Goal: Manage account settings

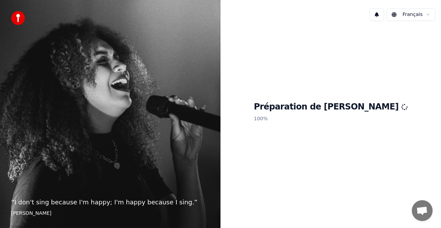
scroll to position [102, 0]
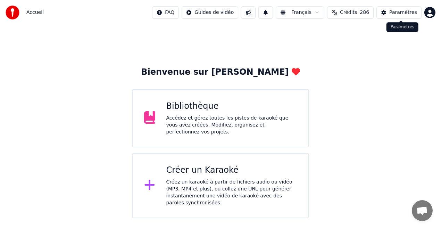
click at [401, 13] on div "Paramètres" at bounding box center [403, 12] width 28 height 7
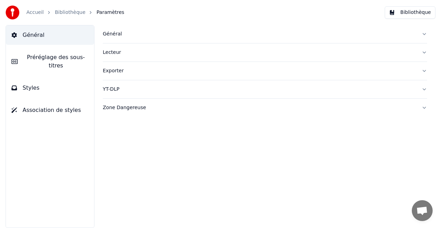
click at [24, 84] on span "Styles" at bounding box center [31, 88] width 17 height 8
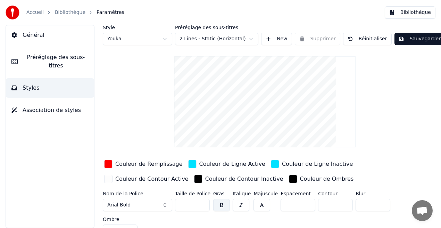
click at [166, 205] on button "Arial Bold" at bounding box center [137, 205] width 69 height 12
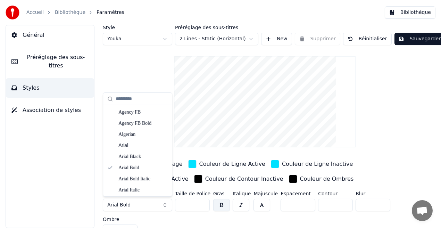
click at [165, 205] on button "Arial Bold" at bounding box center [137, 205] width 69 height 12
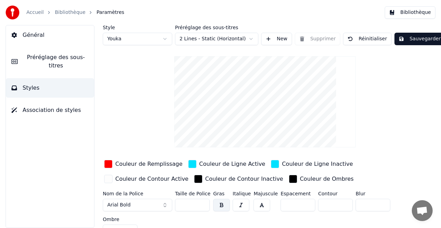
click at [165, 205] on button "Arial Bold" at bounding box center [137, 205] width 69 height 12
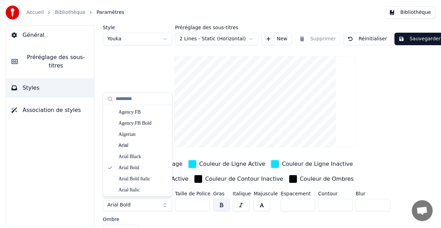
click at [165, 205] on button "Arial Bold" at bounding box center [137, 205] width 69 height 12
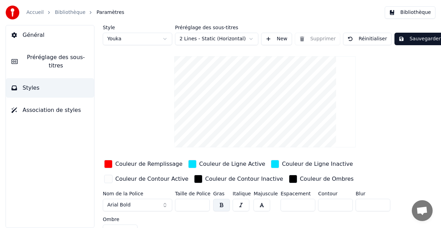
click at [165, 205] on button "Arial Bold" at bounding box center [137, 205] width 69 height 12
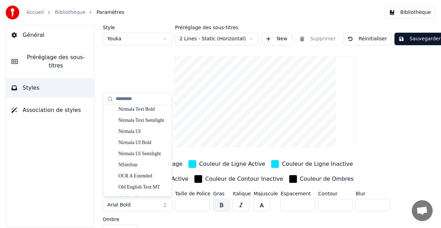
scroll to position [2781, 0]
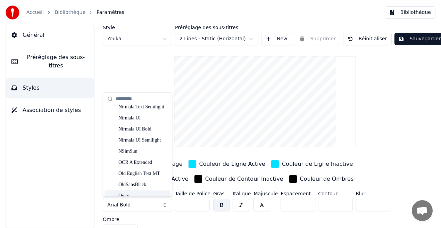
click at [130, 202] on button "Arial Bold" at bounding box center [137, 205] width 69 height 12
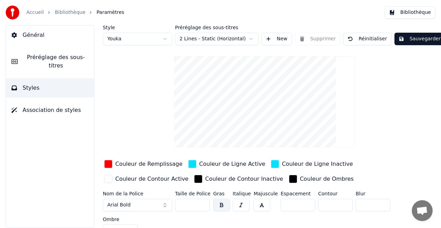
click at [130, 202] on button "Arial Bold" at bounding box center [137, 205] width 69 height 12
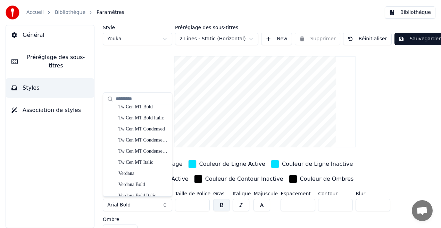
scroll to position [3717, 0]
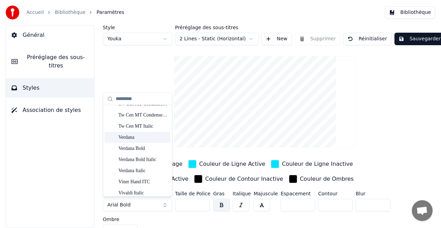
click at [133, 138] on div "Verdana" at bounding box center [142, 137] width 49 height 7
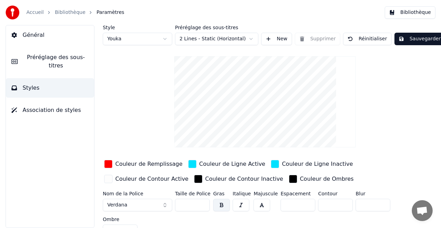
click at [399, 39] on button "Sauvegarder" at bounding box center [419, 39] width 50 height 12
click at [399, 39] on button "Terminé" at bounding box center [413, 39] width 39 height 12
click at [409, 11] on button "Bibliothèque" at bounding box center [410, 12] width 51 height 12
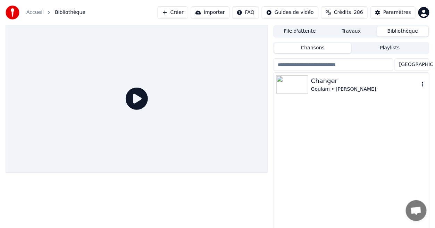
click at [321, 84] on div "Changer" at bounding box center [365, 81] width 108 height 10
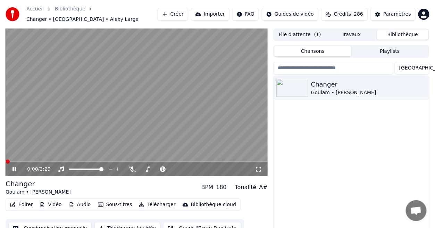
click at [39, 161] on span at bounding box center [137, 161] width 262 height 1
click at [14, 167] on icon at bounding box center [19, 169] width 16 height 6
click at [391, 32] on button "Bibliothèque" at bounding box center [402, 35] width 51 height 10
click at [402, 14] on div "Paramètres" at bounding box center [397, 14] width 28 height 7
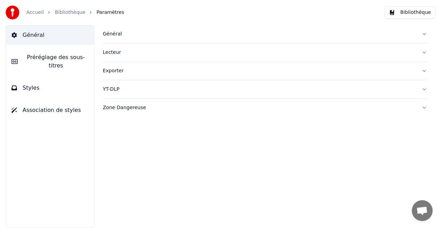
click at [74, 78] on button "Styles" at bounding box center [50, 87] width 88 height 19
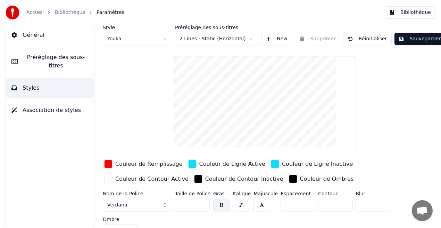
click at [165, 206] on button "Verdana" at bounding box center [137, 205] width 69 height 12
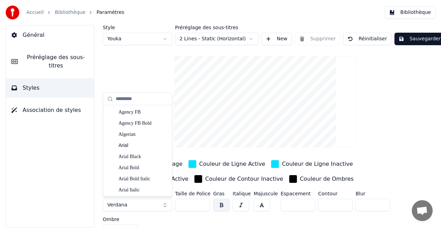
click at [165, 206] on button "Verdana" at bounding box center [137, 205] width 69 height 12
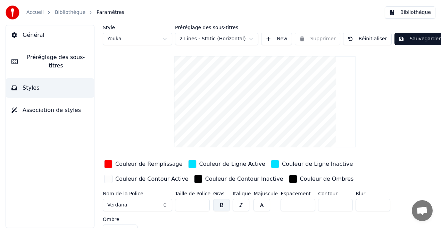
click at [165, 206] on button "Verdana" at bounding box center [137, 205] width 69 height 12
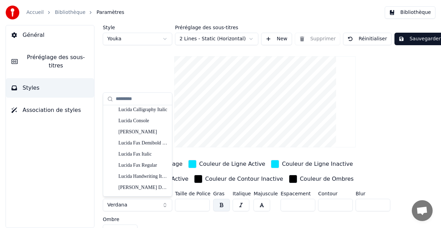
scroll to position [2009, 0]
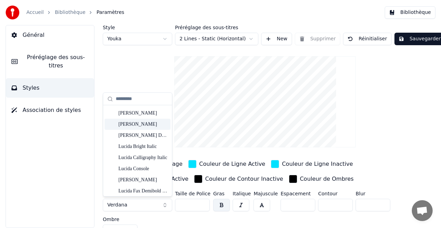
click at [146, 126] on div "[PERSON_NAME]" at bounding box center [142, 124] width 49 height 7
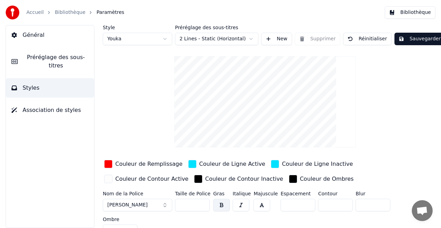
click at [166, 207] on button "[PERSON_NAME]" at bounding box center [137, 205] width 69 height 12
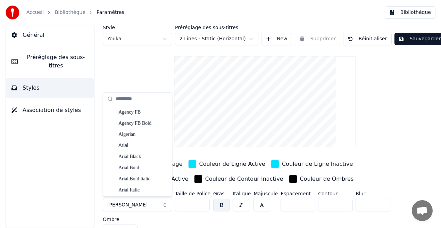
click at [168, 204] on button "[PERSON_NAME]" at bounding box center [137, 205] width 69 height 12
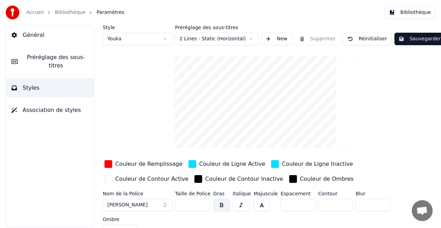
click at [168, 204] on button "[PERSON_NAME]" at bounding box center [137, 205] width 69 height 12
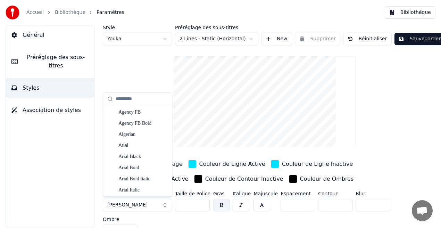
click at [168, 204] on button "[PERSON_NAME]" at bounding box center [137, 205] width 69 height 12
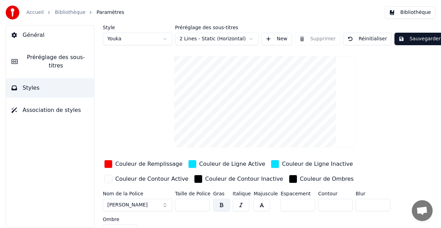
click at [168, 204] on button "[PERSON_NAME]" at bounding box center [137, 205] width 69 height 12
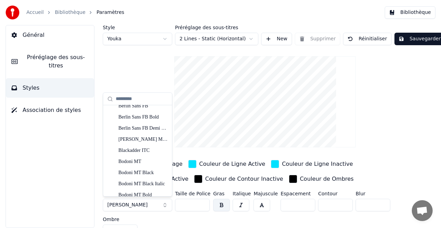
scroll to position [245, 0]
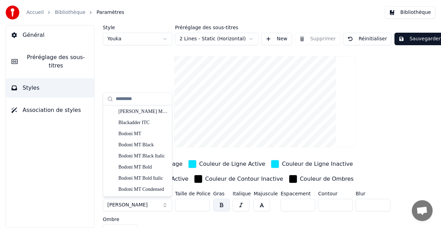
click at [121, 103] on input "text" at bounding box center [142, 99] width 52 height 14
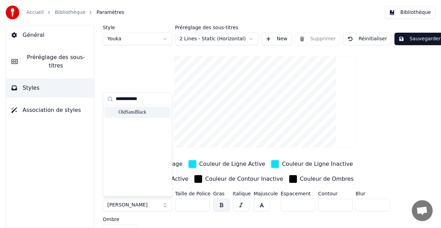
type input "**********"
click at [142, 111] on div "OldSansBlack" at bounding box center [142, 112] width 49 height 7
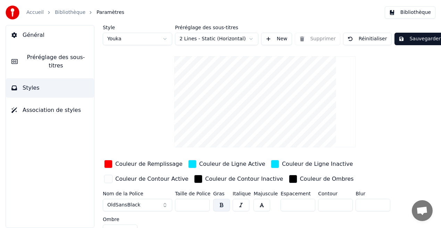
click at [380, 41] on button "Réinitialiser" at bounding box center [367, 39] width 49 height 12
type input "**"
type input "*"
click at [165, 201] on button "Arial Bold" at bounding box center [137, 205] width 69 height 12
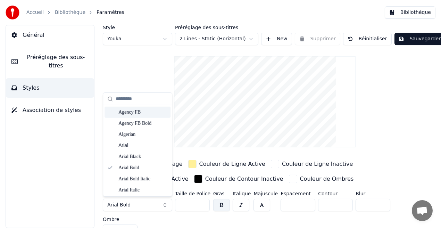
click at [119, 100] on input "text" at bounding box center [142, 99] width 52 height 14
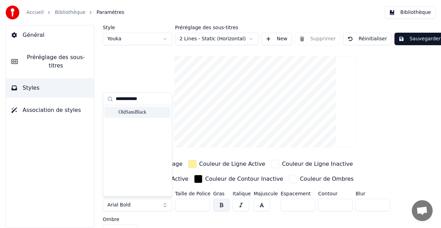
type input "**********"
click at [136, 113] on div "OldSansBlack" at bounding box center [142, 112] width 49 height 7
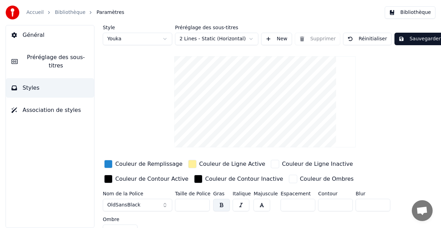
click at [402, 41] on button "Sauvegarder" at bounding box center [419, 39] width 50 height 12
click at [218, 202] on button "button" at bounding box center [221, 205] width 17 height 12
click at [264, 207] on button "button" at bounding box center [261, 205] width 17 height 12
click at [222, 202] on button "button" at bounding box center [221, 205] width 17 height 12
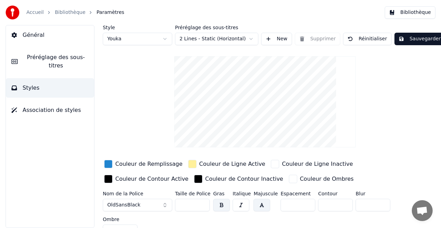
click at [222, 202] on button "button" at bounding box center [221, 205] width 17 height 12
click at [260, 206] on button "button" at bounding box center [261, 205] width 17 height 12
click at [341, 207] on input "*" at bounding box center [335, 205] width 35 height 12
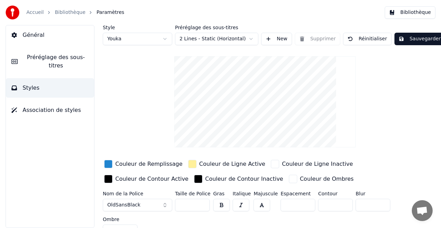
click at [341, 207] on input "*" at bounding box center [335, 205] width 35 height 12
type input "*"
click at [341, 207] on input "*" at bounding box center [335, 205] width 35 height 12
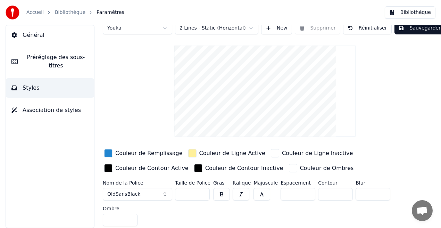
click at [131, 218] on input "*" at bounding box center [120, 220] width 35 height 12
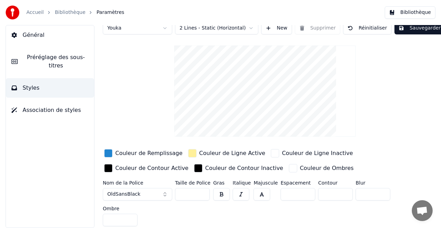
click at [131, 218] on input "*" at bounding box center [120, 220] width 35 height 12
type input "*"
click at [131, 218] on input "*" at bounding box center [120, 220] width 35 height 12
click at [417, 30] on button "Sauvegarder" at bounding box center [419, 28] width 50 height 12
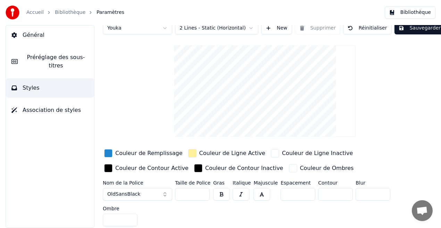
click at [411, 12] on button "Bibliothèque" at bounding box center [410, 12] width 51 height 12
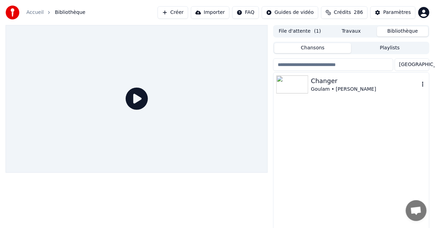
click at [337, 83] on div "Changer" at bounding box center [365, 81] width 108 height 10
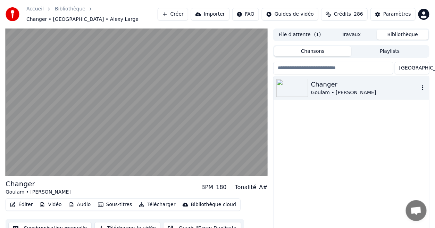
click at [385, 90] on div "Goulam • [PERSON_NAME]" at bounding box center [365, 92] width 108 height 7
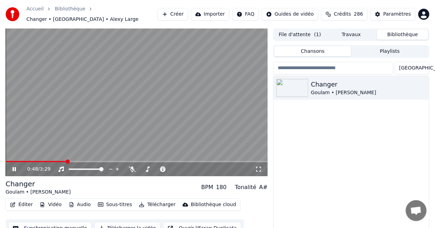
click at [16, 166] on icon at bounding box center [19, 169] width 16 height 6
click at [14, 167] on icon at bounding box center [14, 169] width 4 height 5
click at [260, 166] on icon at bounding box center [258, 169] width 7 height 6
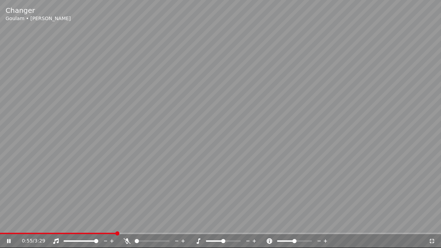
click at [9, 227] on icon at bounding box center [8, 241] width 3 height 4
click at [433, 227] on icon at bounding box center [431, 241] width 5 height 5
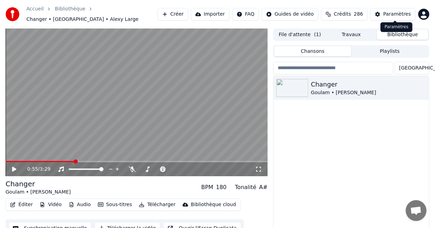
click at [388, 14] on div "Paramètres" at bounding box center [397, 14] width 28 height 7
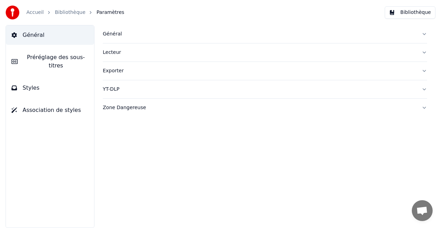
click at [72, 84] on button "Styles" at bounding box center [50, 87] width 88 height 19
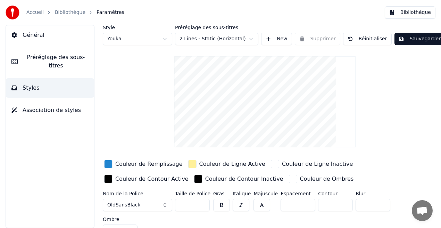
click at [229, 165] on div "Couleur de Ligne Active" at bounding box center [232, 164] width 66 height 8
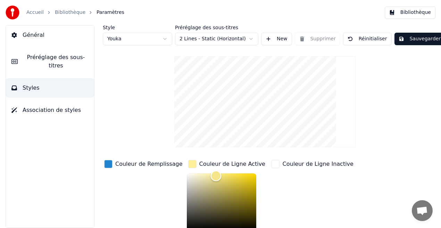
scroll to position [2, 0]
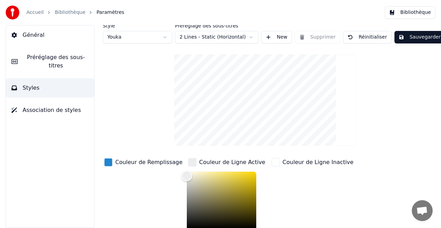
type input "*******"
drag, startPoint x: 208, startPoint y: 173, endPoint x: 175, endPoint y: 172, distance: 33.0
click at [181, 172] on div "Color" at bounding box center [186, 172] width 11 height 11
click at [121, 162] on div "Couleur de Remplissage" at bounding box center [148, 162] width 67 height 8
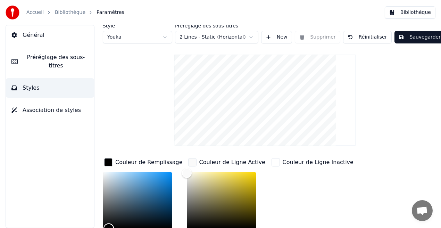
drag, startPoint x: 162, startPoint y: 179, endPoint x: 108, endPoint y: 232, distance: 75.6
click at [108, 227] on html "Accueil Bibliothèque Paramètres Bibliothèque Général Préréglage des sous-titres…" at bounding box center [220, 114] width 441 height 228
type input "*******"
drag, startPoint x: 107, startPoint y: 225, endPoint x: 175, endPoint y: 170, distance: 86.7
click at [175, 170] on div "Color" at bounding box center [172, 171] width 11 height 11
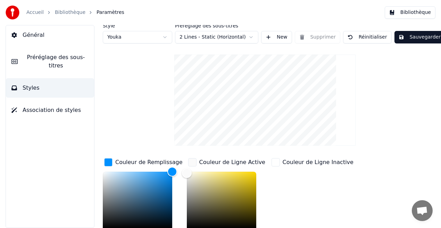
click at [227, 164] on div "Couleur de Ligne Active" at bounding box center [232, 162] width 66 height 8
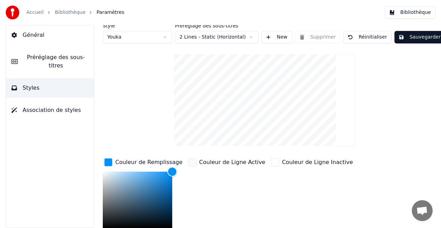
click at [227, 164] on div "Couleur de Ligne Active" at bounding box center [232, 162] width 66 height 8
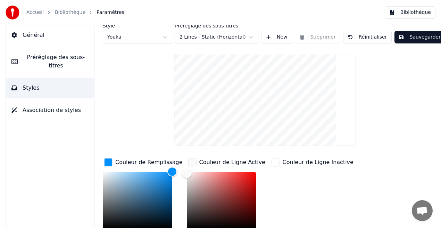
click at [298, 161] on div "Couleur de Ligne Inactive" at bounding box center [318, 162] width 71 height 8
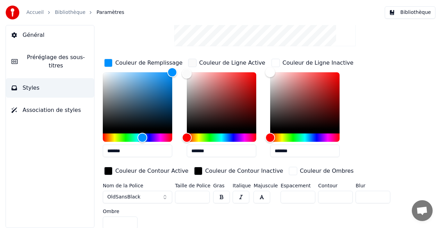
scroll to position [103, 0]
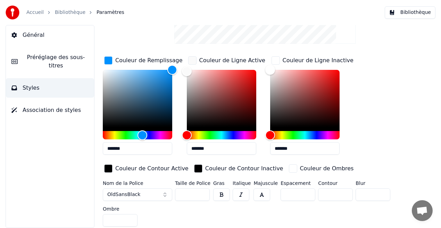
click at [323, 170] on div "Couleur de Ombres" at bounding box center [327, 168] width 54 height 8
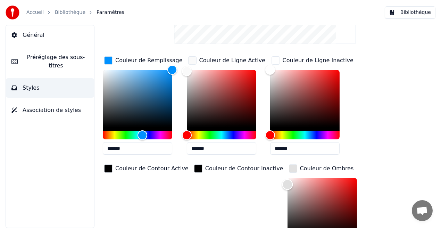
scroll to position [109, 0]
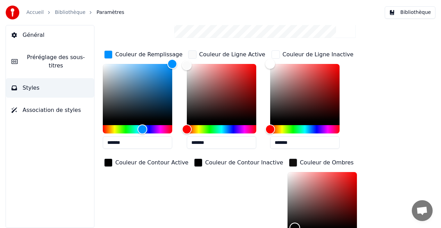
type input "*******"
drag, startPoint x: 266, startPoint y: 177, endPoint x: 265, endPoint y: 241, distance: 63.5
click at [265, 227] on html "Accueil Bibliothèque Paramètres Bibliothèque Général Préréglage des sous-titres…" at bounding box center [220, 114] width 441 height 228
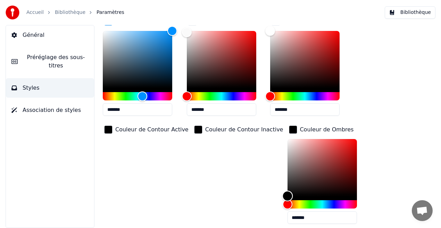
scroll to position [196, 0]
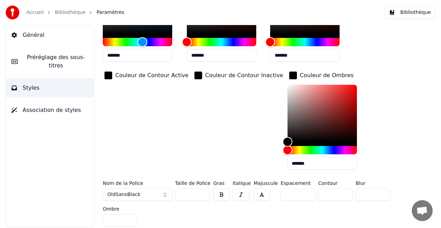
click at [212, 77] on div "Couleur de Contour Inactive" at bounding box center [244, 75] width 78 height 8
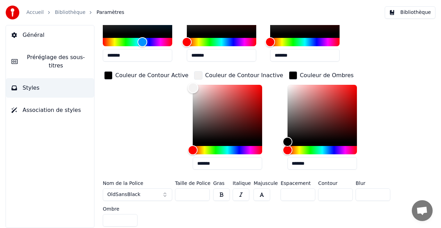
drag, startPoint x: 187, startPoint y: 141, endPoint x: 185, endPoint y: 86, distance: 54.2
click at [187, 86] on div "Color" at bounding box center [192, 87] width 11 height 11
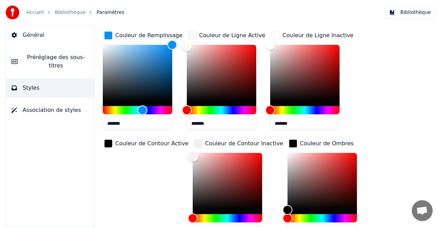
scroll to position [149, 0]
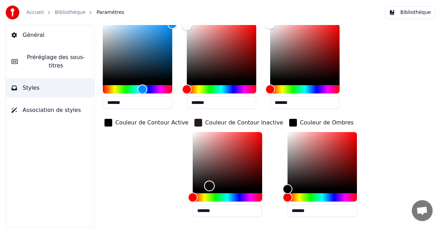
type input "*******"
drag, startPoint x: 186, startPoint y: 133, endPoint x: 185, endPoint y: 189, distance: 56.6
click at [188, 189] on div "Color" at bounding box center [193, 189] width 11 height 11
click at [210, 123] on div "Couleur de Contour Inactive" at bounding box center [244, 122] width 78 height 8
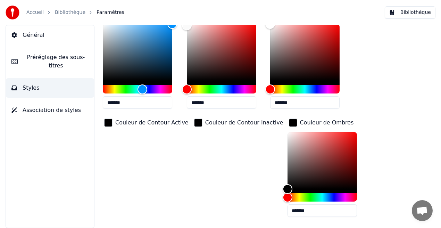
click at [210, 123] on div "Couleur de Contour Inactive" at bounding box center [244, 122] width 78 height 8
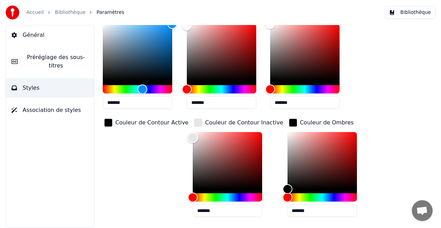
type input "*******"
drag, startPoint x: 181, startPoint y: 189, endPoint x: 173, endPoint y: 128, distance: 61.3
click at [173, 128] on div "Couleur de Remplissage ******* Couleur de Ligne Active ******* Couleur de Ligne…" at bounding box center [257, 115] width 309 height 213
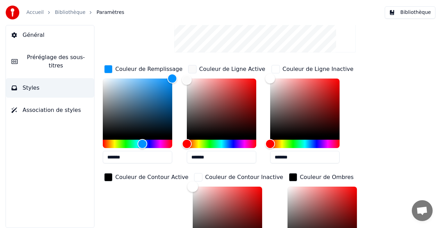
scroll to position [64, 0]
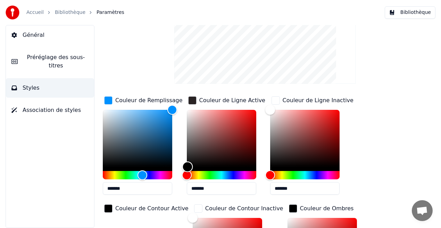
type input "*******"
drag, startPoint x: 186, startPoint y: 112, endPoint x: 185, endPoint y: 174, distance: 62.5
click at [187, 174] on div at bounding box center [221, 144] width 69 height 69
type input "*******"
drag, startPoint x: 270, startPoint y: 107, endPoint x: 265, endPoint y: 172, distance: 64.8
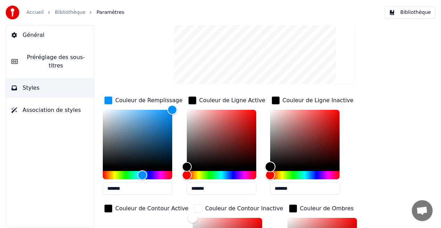
click at [270, 172] on div at bounding box center [304, 144] width 69 height 69
drag, startPoint x: 269, startPoint y: 167, endPoint x: 272, endPoint y: 170, distance: 4.0
click at [272, 170] on div "Color" at bounding box center [272, 166] width 11 height 11
type input "*******"
click at [186, 166] on div "Color" at bounding box center [187, 166] width 11 height 11
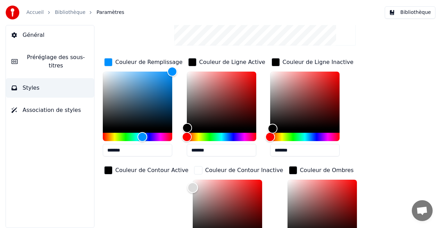
scroll to position [109, 0]
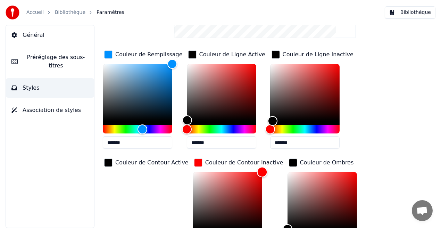
drag, startPoint x: 184, startPoint y: 179, endPoint x: 254, endPoint y: 170, distance: 70.6
click at [257, 170] on div "Color" at bounding box center [262, 172] width 11 height 11
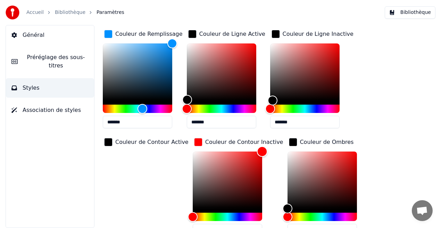
scroll to position [131, 0]
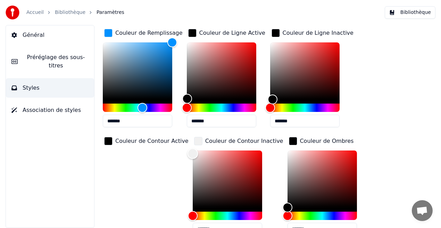
type input "*******"
drag, startPoint x: 254, startPoint y: 150, endPoint x: 180, endPoint y: 152, distance: 74.3
click at [187, 152] on div "Color" at bounding box center [192, 153] width 11 height 11
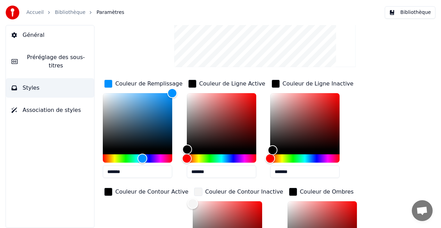
scroll to position [116, 0]
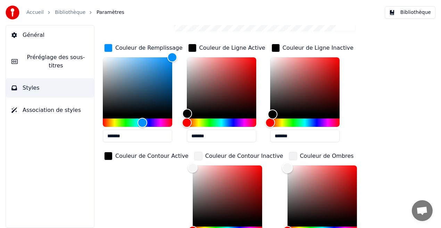
type input "*******"
drag, startPoint x: 271, startPoint y: 220, endPoint x: 265, endPoint y: 166, distance: 54.9
click at [282, 166] on div "Color" at bounding box center [287, 167] width 11 height 11
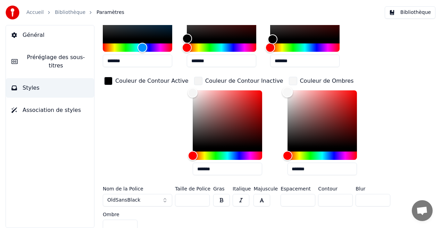
scroll to position [196, 0]
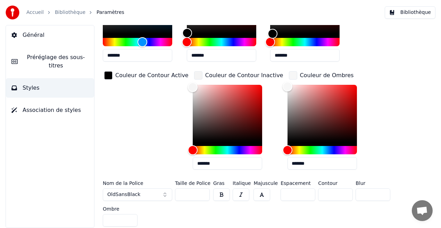
click at [219, 199] on button "button" at bounding box center [221, 194] width 17 height 12
click at [261, 196] on button "button" at bounding box center [261, 194] width 17 height 12
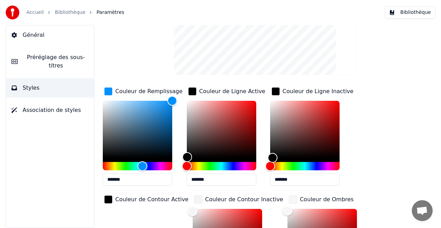
scroll to position [66, 0]
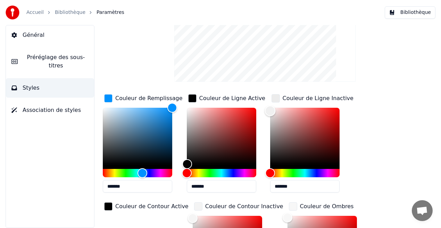
type input "*******"
drag, startPoint x: 272, startPoint y: 164, endPoint x: 266, endPoint y: 109, distance: 55.5
click at [266, 109] on div "Color" at bounding box center [270, 109] width 11 height 11
drag, startPoint x: 187, startPoint y: 161, endPoint x: 190, endPoint y: 94, distance: 67.1
click at [190, 94] on div "Couleur de Ligne Active *******" at bounding box center [227, 145] width 81 height 105
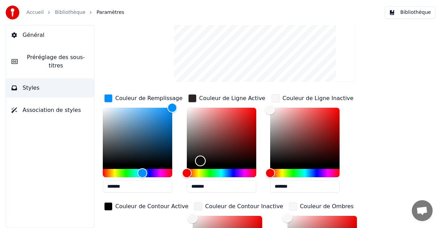
type input "*******"
drag, startPoint x: 193, startPoint y: 108, endPoint x: 186, endPoint y: 177, distance: 68.7
click at [187, 177] on div at bounding box center [221, 142] width 69 height 69
type input "*******"
drag, startPoint x: 272, startPoint y: 109, endPoint x: 264, endPoint y: 173, distance: 64.1
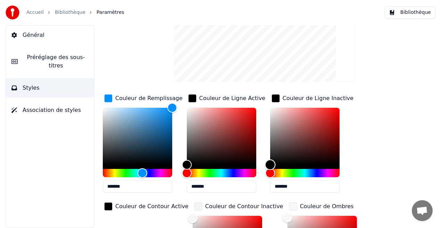
click at [264, 173] on div "Couleur de Remplissage ******* Couleur de Ligne Active ******* Couleur de Ligne…" at bounding box center [257, 199] width 309 height 213
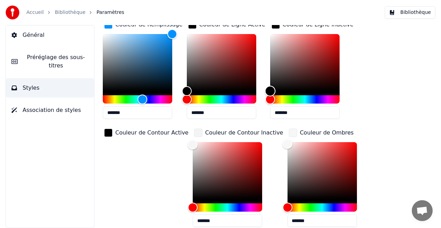
scroll to position [196, 0]
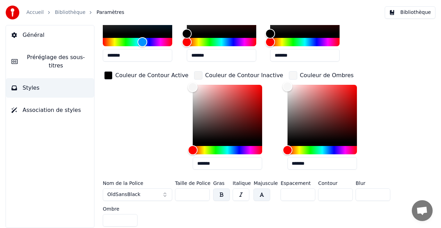
click at [262, 196] on button "button" at bounding box center [261, 194] width 17 height 12
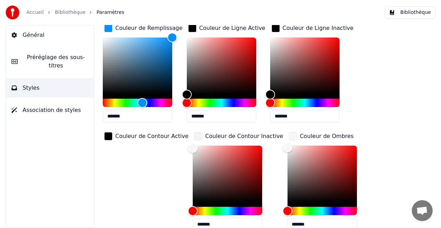
scroll to position [143, 0]
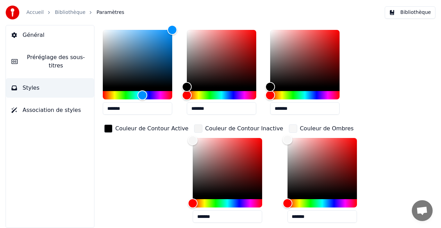
click at [145, 128] on div "Couleur de Contour Active" at bounding box center [151, 128] width 73 height 8
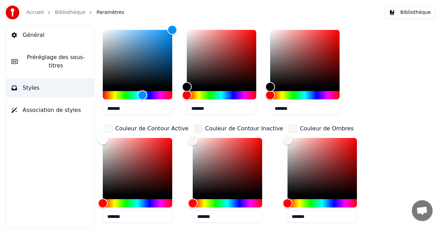
type input "*******"
drag, startPoint x: 106, startPoint y: 192, endPoint x: 98, endPoint y: 137, distance: 55.7
click at [98, 137] on div "Color" at bounding box center [103, 138] width 11 height 11
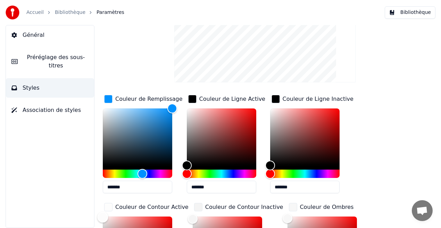
scroll to position [47, 0]
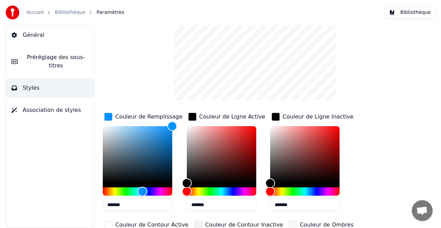
drag, startPoint x: 435, startPoint y: 83, endPoint x: 437, endPoint y: 127, distance: 44.8
click at [437, 127] on div "Style Youka Préréglage des sous-titres 2 Lines - Static (Horizontal) New Suppri…" at bounding box center [265, 126] width 352 height 203
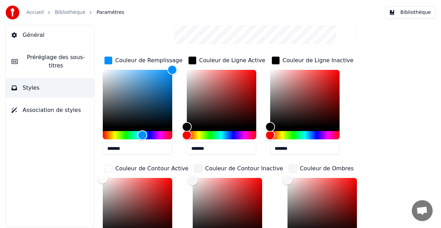
scroll to position [110, 0]
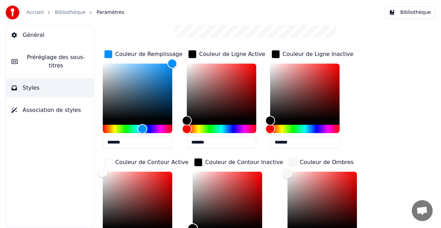
drag, startPoint x: 201, startPoint y: 183, endPoint x: 184, endPoint y: 241, distance: 60.9
click at [184, 227] on html "Accueil Bibliothèque Paramètres Bibliothèque Général Préréglage des sous-titres…" at bounding box center [220, 114] width 441 height 228
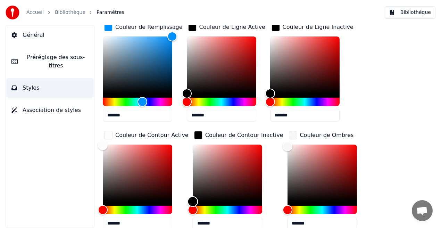
scroll to position [154, 0]
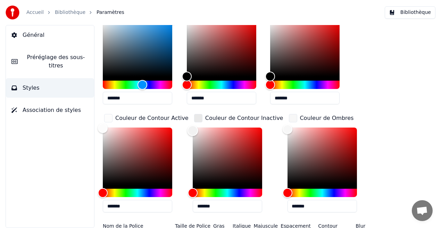
type input "*******"
drag, startPoint x: 185, startPoint y: 182, endPoint x: 179, endPoint y: 124, distance: 57.5
click at [179, 124] on div "Couleur de Remplissage ******* Couleur de Ligne Active ******* Couleur de Ligne…" at bounding box center [257, 111] width 309 height 213
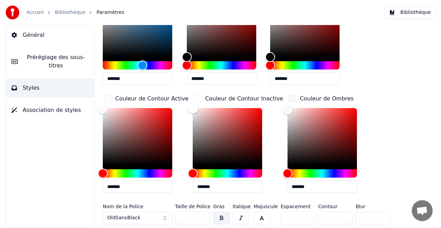
scroll to position [196, 0]
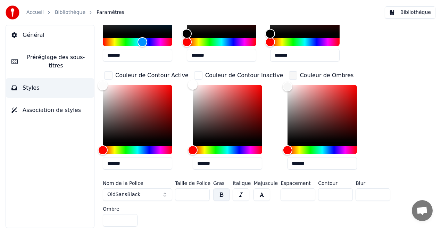
click at [223, 195] on button "button" at bounding box center [221, 194] width 17 height 12
click at [264, 198] on button "button" at bounding box center [261, 194] width 17 height 12
type input "**"
click at [203, 194] on input "**" at bounding box center [192, 194] width 35 height 12
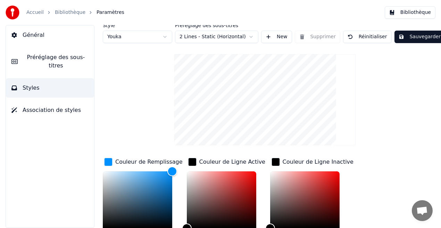
scroll to position [1, 0]
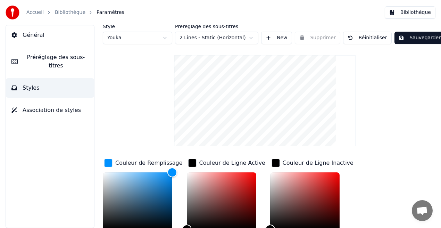
click at [421, 38] on button "Sauvegarder" at bounding box center [419, 38] width 50 height 12
click at [408, 11] on button "Bibliothèque" at bounding box center [410, 12] width 51 height 12
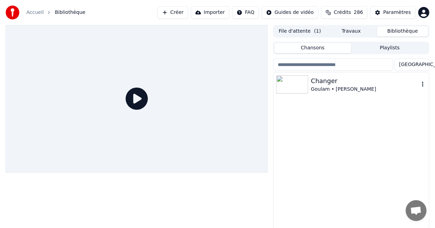
click at [348, 86] on div "Goulam • [PERSON_NAME]" at bounding box center [365, 89] width 108 height 7
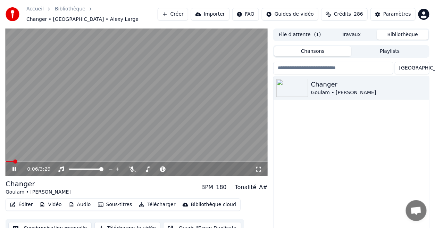
click at [14, 167] on icon at bounding box center [13, 169] width 3 height 4
click at [14, 167] on icon at bounding box center [14, 169] width 4 height 5
click at [14, 166] on icon at bounding box center [19, 169] width 16 height 6
click at [408, 12] on div "Paramètres" at bounding box center [397, 14] width 28 height 7
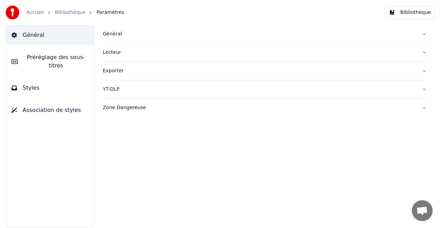
click at [76, 85] on button "Styles" at bounding box center [50, 87] width 88 height 19
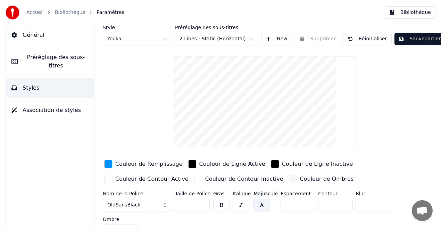
click at [221, 205] on button "button" at bounding box center [221, 205] width 17 height 12
click at [218, 163] on div "Couleur de Ligne Active" at bounding box center [232, 164] width 66 height 8
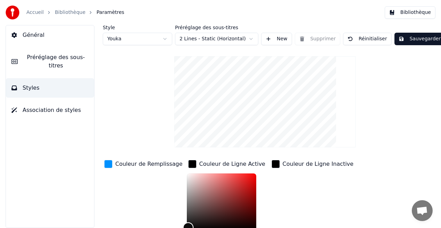
scroll to position [2, 0]
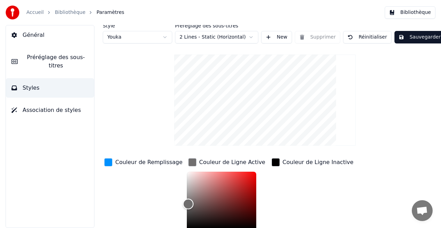
type input "*******"
drag, startPoint x: 180, startPoint y: 225, endPoint x: 179, endPoint y: 205, distance: 19.8
click at [182, 205] on div "Color" at bounding box center [187, 205] width 11 height 11
click at [310, 163] on div "Couleur de Ligne Inactive" at bounding box center [318, 162] width 71 height 8
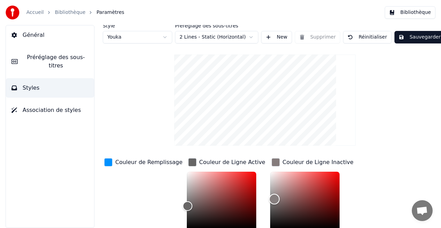
type input "*******"
drag, startPoint x: 262, startPoint y: 224, endPoint x: 262, endPoint y: 198, distance: 26.0
click at [265, 198] on div "Color" at bounding box center [270, 198] width 11 height 11
type input "*******"
drag, startPoint x: 179, startPoint y: 204, endPoint x: 178, endPoint y: 241, distance: 36.5
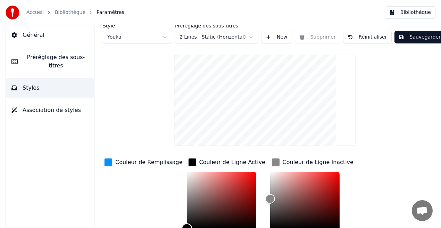
click at [178, 227] on html "Accueil Bibliothèque Paramètres Bibliothèque Général Préréglage des sous-titres…" at bounding box center [220, 114] width 441 height 228
drag, startPoint x: 263, startPoint y: 192, endPoint x: 261, endPoint y: 168, distance: 23.7
click at [265, 168] on div "Color" at bounding box center [270, 171] width 11 height 11
type input "*******"
drag, startPoint x: 261, startPoint y: 168, endPoint x: 259, endPoint y: 241, distance: 72.9
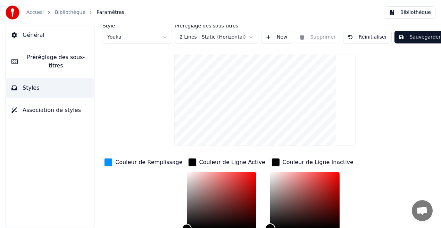
click at [259, 227] on html "Accueil Bibliothèque Paramètres Bibliothèque Général Préréglage des sous-titres…" at bounding box center [220, 114] width 441 height 228
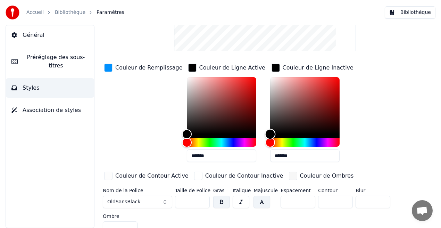
scroll to position [103, 0]
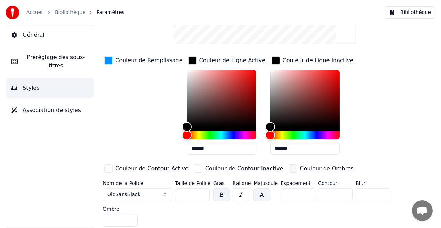
click at [256, 194] on button "button" at bounding box center [261, 194] width 17 height 12
click at [142, 59] on div "Couleur de Remplissage" at bounding box center [148, 60] width 67 height 8
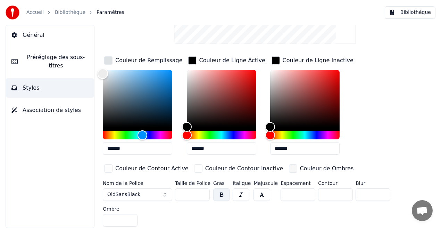
type input "*******"
drag, startPoint x: 170, startPoint y: 67, endPoint x: 99, endPoint y: 70, distance: 71.6
click at [99, 70] on div "Color" at bounding box center [103, 70] width 11 height 11
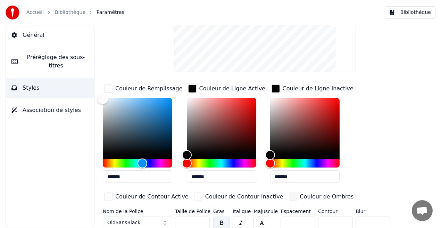
scroll to position [72, 0]
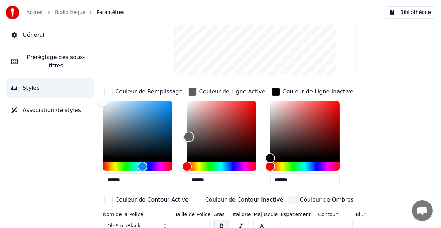
drag, startPoint x: 190, startPoint y: 155, endPoint x: 188, endPoint y: 136, distance: 18.8
click at [188, 136] on div "Color" at bounding box center [188, 137] width 11 height 11
drag, startPoint x: 188, startPoint y: 136, endPoint x: 187, endPoint y: 120, distance: 16.3
click at [187, 120] on div "Color" at bounding box center [189, 120] width 11 height 11
drag, startPoint x: 187, startPoint y: 120, endPoint x: 179, endPoint y: 91, distance: 30.2
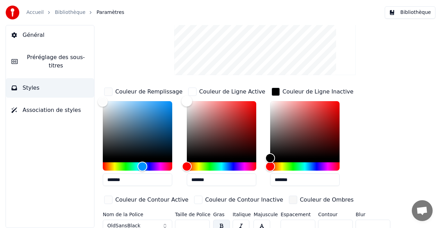
click at [179, 91] on div "Couleur de Remplissage ******* Couleur de Ligne Active ******* Couleur de Ligne…" at bounding box center [257, 146] width 309 height 120
click at [179, 91] on div "Couleur de Remplissage *******" at bounding box center [143, 138] width 81 height 105
type input "*******"
drag, startPoint x: 185, startPoint y: 100, endPoint x: 182, endPoint y: 168, distance: 68.1
click at [187, 168] on div at bounding box center [221, 135] width 69 height 69
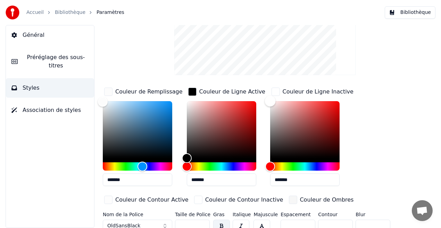
drag, startPoint x: 269, startPoint y: 154, endPoint x: 265, endPoint y: 100, distance: 54.7
click at [265, 100] on div "Color" at bounding box center [270, 101] width 11 height 11
type input "*******"
drag, startPoint x: 271, startPoint y: 103, endPoint x: 269, endPoint y: 160, distance: 57.3
click at [269, 160] on div "Color" at bounding box center [270, 158] width 11 height 11
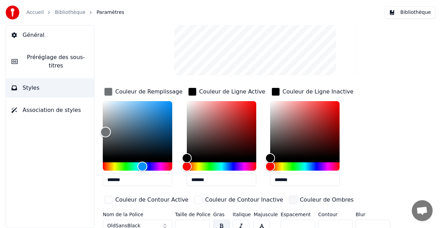
drag, startPoint x: 106, startPoint y: 105, endPoint x: 106, endPoint y: 131, distance: 26.0
click at [106, 131] on div "Color" at bounding box center [105, 132] width 11 height 11
type input "*******"
drag, startPoint x: 106, startPoint y: 131, endPoint x: 176, endPoint y: 99, distance: 77.7
click at [176, 99] on div "Color" at bounding box center [172, 101] width 11 height 11
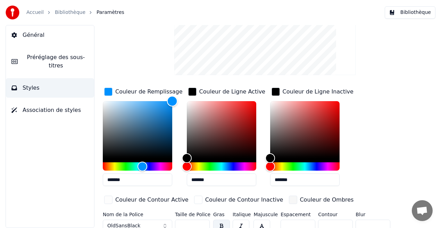
scroll to position [103, 0]
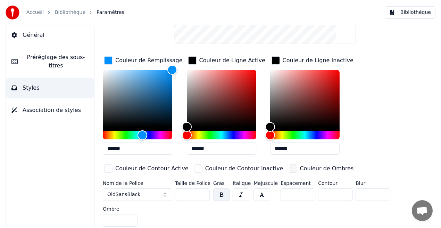
click at [116, 208] on label "Ombre" at bounding box center [120, 208] width 35 height 5
click at [169, 169] on div "Couleur de Contour Active" at bounding box center [151, 168] width 73 height 8
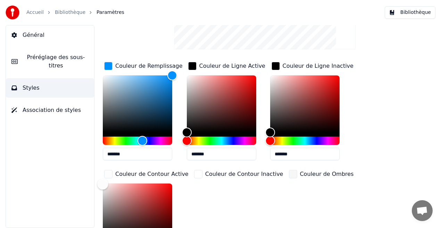
scroll to position [109, 0]
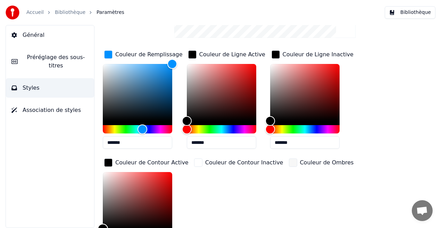
drag, startPoint x: 102, startPoint y: 183, endPoint x: 94, endPoint y: 241, distance: 58.8
click at [94, 227] on html "Accueil Bibliothèque Paramètres Bibliothèque Général Préréglage des sous-titres…" at bounding box center [220, 114] width 441 height 228
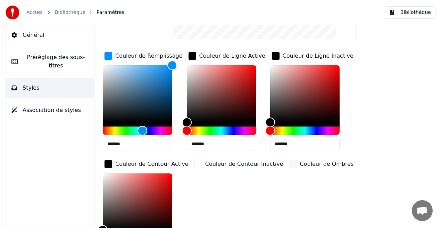
scroll to position [122, 0]
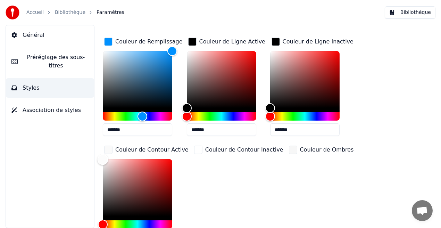
type input "*******"
drag, startPoint x: 103, startPoint y: 217, endPoint x: 93, endPoint y: 158, distance: 59.6
click at [93, 158] on div "Style Youka Préréglage des sous-titres 2 Lines - Static (Horizontal) New Suppri…" at bounding box center [265, 126] width 352 height 203
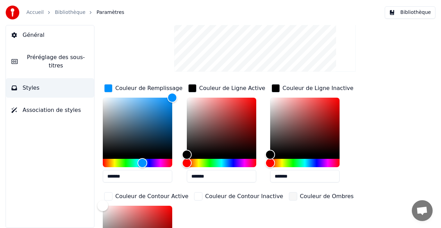
scroll to position [84, 0]
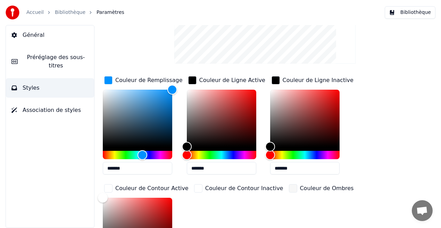
click at [231, 189] on div "Couleur de Contour Inactive" at bounding box center [244, 188] width 78 height 8
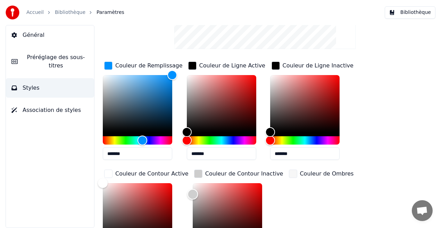
scroll to position [109, 0]
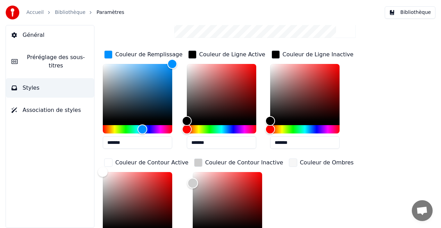
type input "*******"
drag, startPoint x: 185, startPoint y: 182, endPoint x: 179, endPoint y: 241, distance: 59.3
click at [179, 227] on html "Accueil Bibliothèque Paramètres Bibliothèque Général Préréglage des sous-titres…" at bounding box center [220, 114] width 441 height 228
drag, startPoint x: 102, startPoint y: 205, endPoint x: 69, endPoint y: 241, distance: 48.9
click at [69, 227] on html "Accueil Bibliothèque Paramètres Bibliothèque Général Préréglage des sous-titres…" at bounding box center [220, 114] width 441 height 228
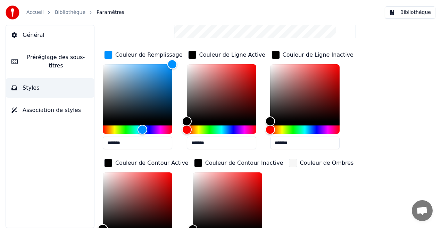
scroll to position [110, 0]
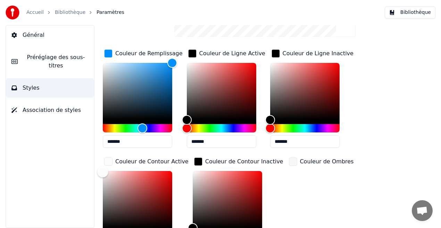
type input "*******"
drag, startPoint x: 99, startPoint y: 225, endPoint x: 97, endPoint y: 170, distance: 54.9
click at [97, 170] on div "Style Youka Préréglage des sous-titres 2 Lines - Static (Horizontal) New Suppri…" at bounding box center [265, 126] width 352 height 203
type input "*******"
drag, startPoint x: 185, startPoint y: 225, endPoint x: 175, endPoint y: 168, distance: 58.4
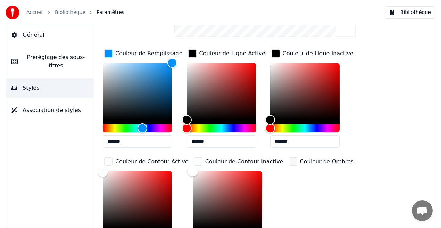
click at [175, 168] on div "Couleur de Remplissage ******* Couleur de Ligne Active ******* Couleur de Ligne…" at bounding box center [257, 154] width 309 height 213
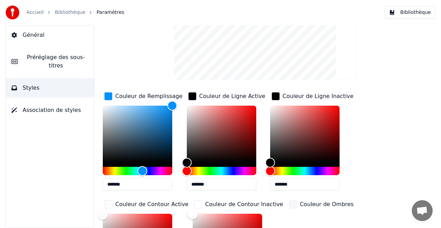
scroll to position [64, 0]
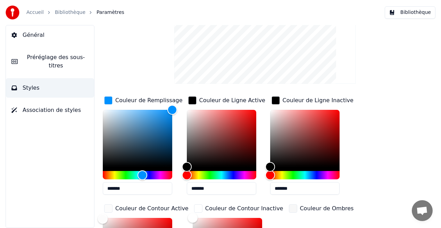
click at [300, 209] on div "Couleur de Ombres" at bounding box center [327, 208] width 54 height 8
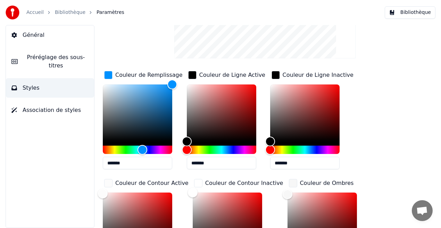
scroll to position [131, 0]
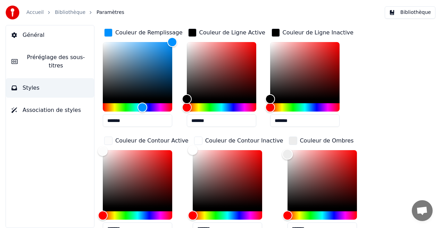
type input "*******"
drag, startPoint x: 271, startPoint y: 153, endPoint x: 267, endPoint y: 228, distance: 75.5
click at [267, 227] on html "Accueil Bibliothèque Paramètres Bibliothèque Général Préréglage des sous-titres…" at bounding box center [220, 114] width 441 height 228
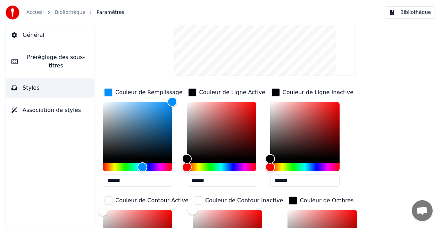
scroll to position [68, 0]
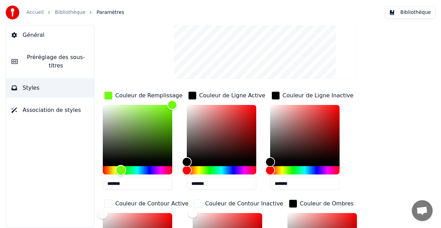
drag, startPoint x: 143, startPoint y: 169, endPoint x: 121, endPoint y: 158, distance: 24.4
click at [121, 158] on div at bounding box center [137, 139] width 69 height 69
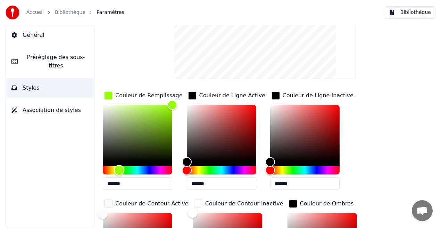
click at [119, 168] on div "Hue" at bounding box center [119, 170] width 11 height 11
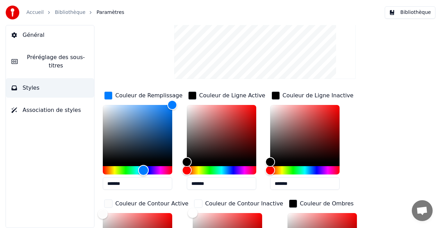
drag, startPoint x: 119, startPoint y: 168, endPoint x: 143, endPoint y: 168, distance: 24.3
click at [143, 168] on div "Hue" at bounding box center [143, 170] width 11 height 11
type input "*******"
drag, startPoint x: 172, startPoint y: 106, endPoint x: 91, endPoint y: 99, distance: 81.5
click at [91, 99] on div "Style Youka Préréglage des sous-titres 2 Lines - Static (Horizontal) New Suppri…" at bounding box center [265, 126] width 352 height 203
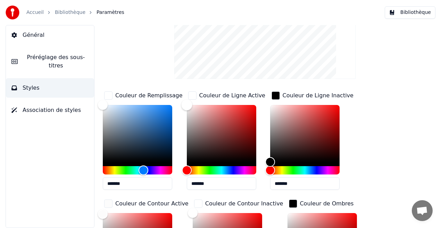
drag, startPoint x: 186, startPoint y: 161, endPoint x: 181, endPoint y: 101, distance: 60.3
click at [181, 101] on div "Couleur de Remplissage ******* Couleur de Ligne Active ******* Couleur de Ligne…" at bounding box center [257, 196] width 309 height 213
type input "*******"
drag, startPoint x: 185, startPoint y: 104, endPoint x: 188, endPoint y: 185, distance: 80.9
click at [188, 185] on div "*******" at bounding box center [221, 148] width 69 height 87
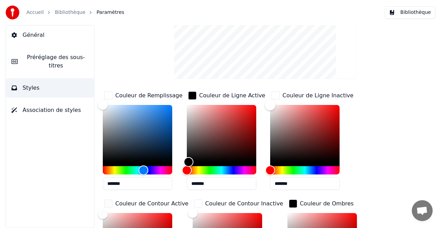
drag, startPoint x: 269, startPoint y: 163, endPoint x: 266, endPoint y: 103, distance: 60.5
click at [266, 103] on div "Color" at bounding box center [270, 105] width 11 height 11
drag, startPoint x: 266, startPoint y: 103, endPoint x: 265, endPoint y: 167, distance: 63.9
click at [270, 167] on div at bounding box center [304, 139] width 69 height 69
type input "*******"
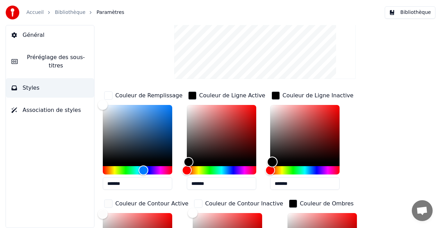
drag, startPoint x: 269, startPoint y: 161, endPoint x: 271, endPoint y: 186, distance: 24.7
click at [271, 186] on div "*******" at bounding box center [307, 148] width 74 height 87
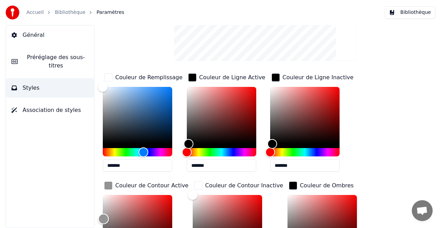
scroll to position [109, 0]
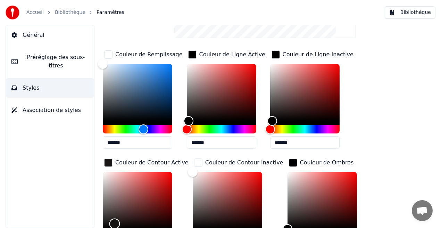
type input "*******"
drag, startPoint x: 103, startPoint y: 195, endPoint x: 101, endPoint y: 240, distance: 45.2
click at [101, 227] on html "Accueil Bibliothèque Paramètres Bibliothèque Général Préréglage des sous-titres…" at bounding box center [220, 114] width 441 height 228
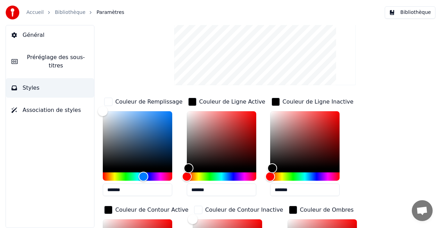
scroll to position [0, 0]
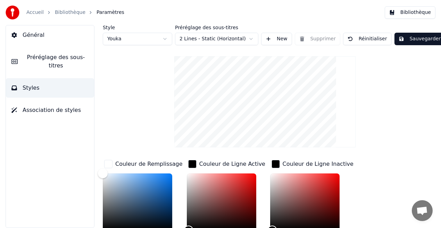
click at [409, 39] on button "Sauvegarder" at bounding box center [419, 39] width 50 height 12
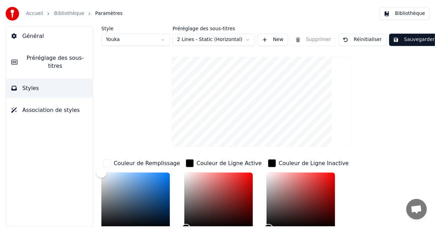
scroll to position [2, 0]
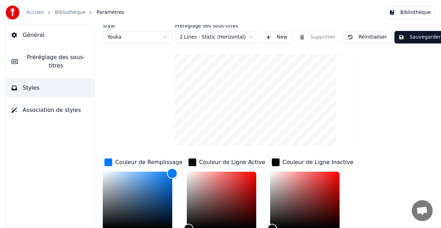
drag, startPoint x: 105, startPoint y: 171, endPoint x: 173, endPoint y: 173, distance: 68.4
click at [173, 173] on div "Color" at bounding box center [172, 173] width 11 height 11
drag, startPoint x: 164, startPoint y: 182, endPoint x: 161, endPoint y: 184, distance: 3.8
click at [161, 184] on div "Color" at bounding box center [161, 184] width 11 height 11
type input "*******"
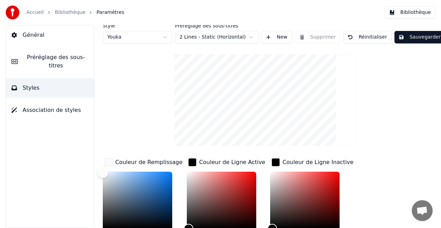
drag, startPoint x: 161, startPoint y: 183, endPoint x: 93, endPoint y: 172, distance: 68.7
click at [93, 172] on div "Style Youka Préréglage des sous-titres 2 Lines - Static (Horizontal) New Suppri…" at bounding box center [265, 126] width 352 height 203
click at [417, 38] on button "Sauvegarder" at bounding box center [419, 37] width 50 height 12
click at [417, 38] on button "Terminé" at bounding box center [413, 37] width 39 height 12
click at [417, 38] on button "Sauvegarder" at bounding box center [419, 37] width 50 height 12
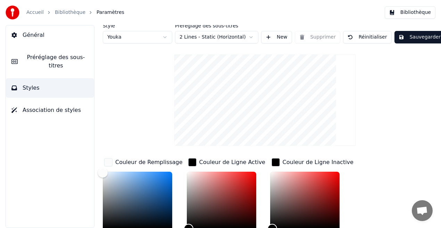
click at [424, 9] on button "Bibliothèque" at bounding box center [410, 12] width 51 height 12
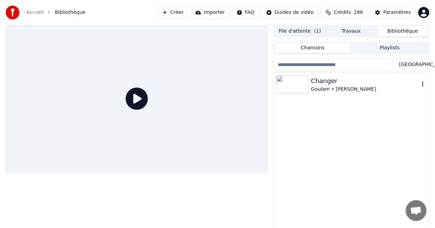
click at [337, 83] on div "Changer" at bounding box center [365, 81] width 108 height 10
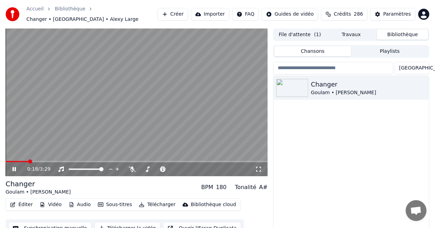
click at [14, 166] on icon at bounding box center [19, 169] width 16 height 6
click at [259, 166] on icon at bounding box center [258, 169] width 7 height 6
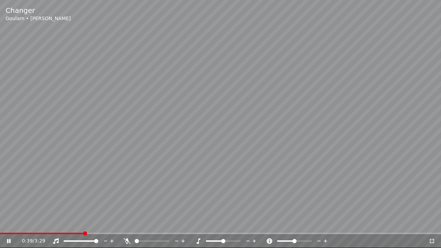
click at [9, 227] on div "0:39 / 3:29" at bounding box center [220, 241] width 441 height 14
click at [8, 227] on icon at bounding box center [14, 242] width 16 height 6
click at [8, 227] on icon at bounding box center [9, 241] width 4 height 5
click at [9, 227] on icon at bounding box center [14, 242] width 16 height 6
click at [9, 227] on icon at bounding box center [9, 241] width 4 height 5
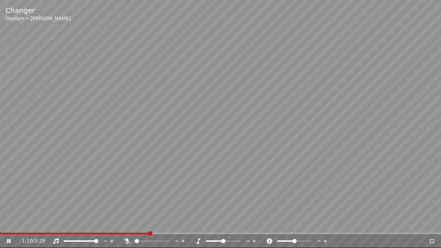
click at [10, 227] on icon at bounding box center [8, 241] width 3 height 4
click at [432, 227] on icon at bounding box center [431, 242] width 7 height 6
